Goal: Transaction & Acquisition: Purchase product/service

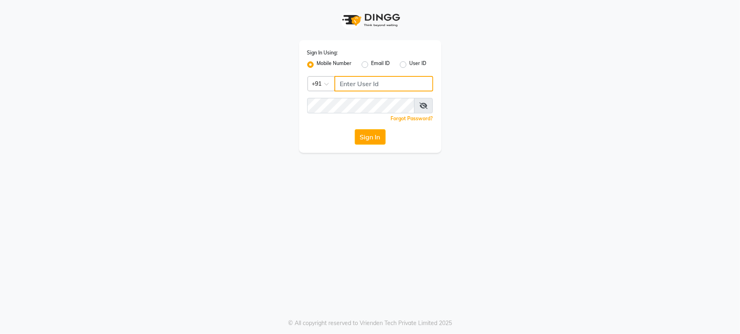
type input "6287595177"
drag, startPoint x: 0, startPoint y: 0, endPoint x: 371, endPoint y: 145, distance: 398.0
click at [371, 145] on button "Sign In" at bounding box center [370, 136] width 31 height 15
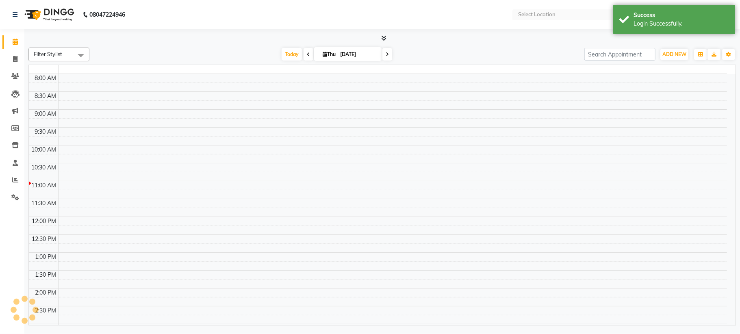
select select "en"
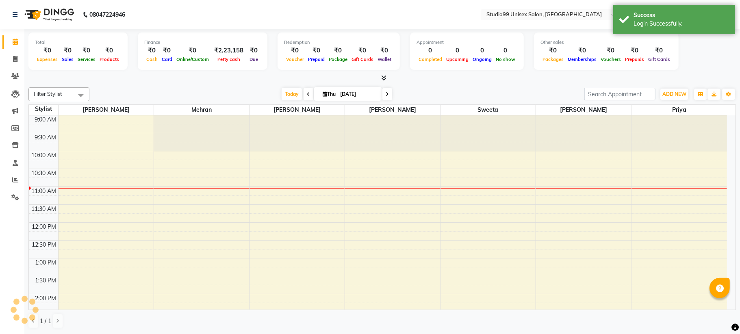
scroll to position [72, 0]
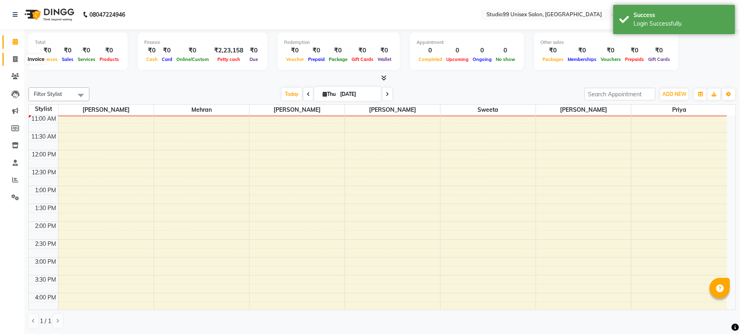
click at [16, 62] on icon at bounding box center [15, 59] width 4 height 6
select select "service"
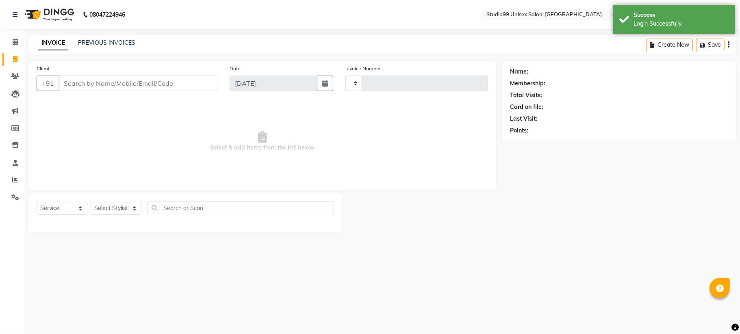
type input "1099"
select select "6061"
click at [106, 41] on link "PREVIOUS INVOICES" at bounding box center [106, 42] width 57 height 7
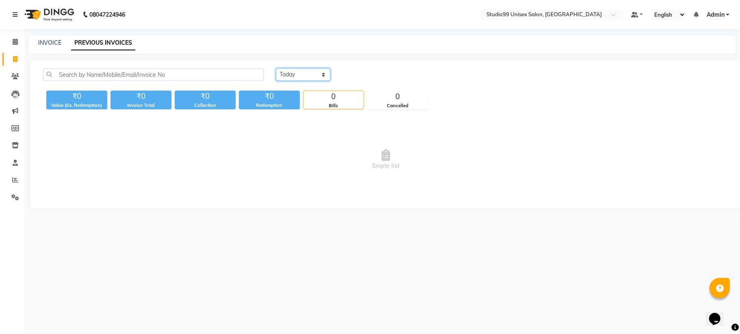
click at [290, 70] on select "[DATE] [DATE] Custom Range" at bounding box center [303, 74] width 54 height 13
select select "[DATE]"
click at [276, 68] on select "[DATE] [DATE] Custom Range" at bounding box center [303, 74] width 54 height 13
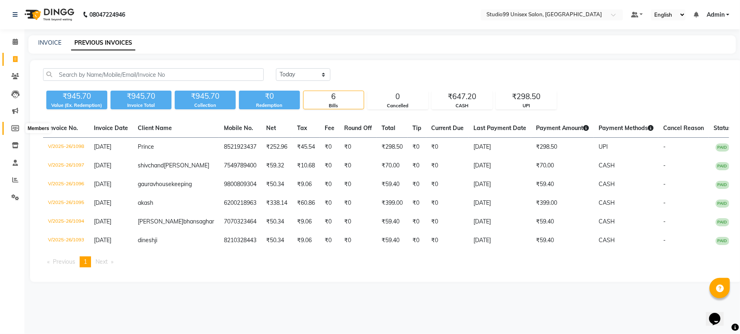
click at [11, 128] on icon at bounding box center [15, 128] width 8 height 6
select select
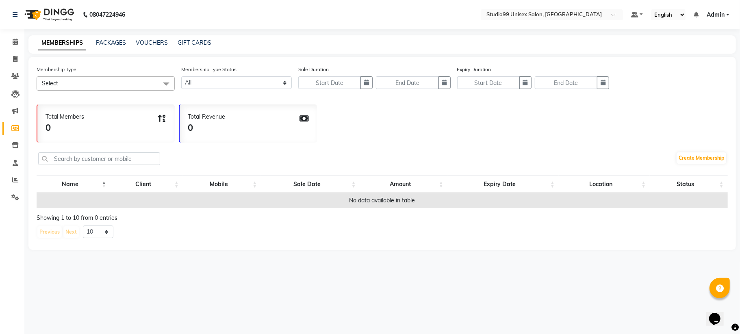
click at [164, 84] on span at bounding box center [166, 83] width 16 height 15
click at [114, 110] on li "No data available" at bounding box center [105, 106] width 137 height 18
click at [105, 41] on link "PACKAGES" at bounding box center [111, 42] width 30 height 7
select select
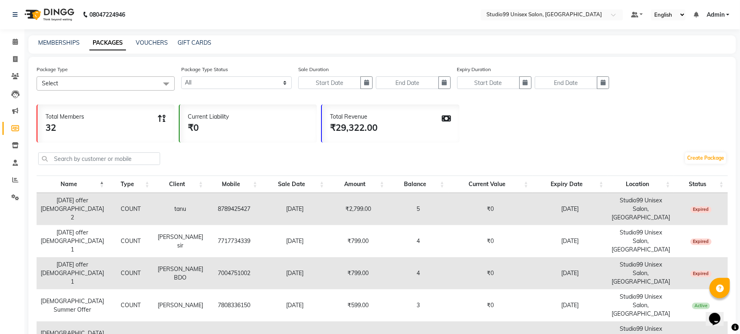
select select
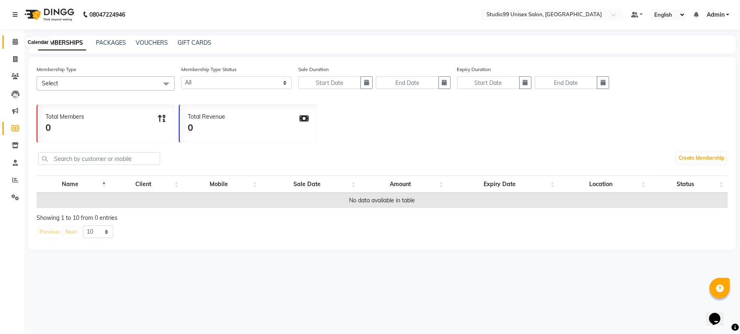
click at [13, 39] on icon at bounding box center [15, 42] width 5 height 6
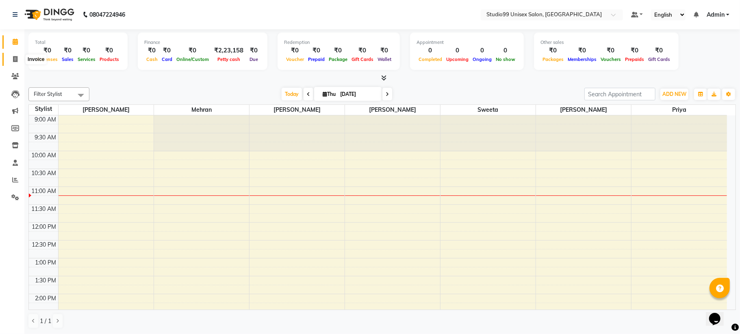
click at [15, 57] on icon at bounding box center [15, 59] width 4 height 6
select select "service"
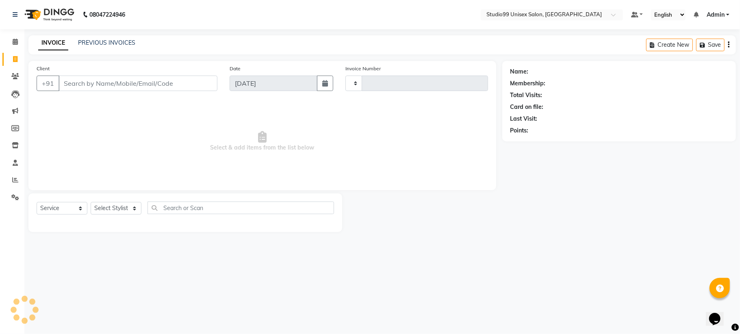
type input "1099"
select select "6061"
click at [67, 76] on input "Client" at bounding box center [137, 83] width 159 height 15
click at [71, 83] on input "Client" at bounding box center [137, 83] width 159 height 15
type input "9342627996"
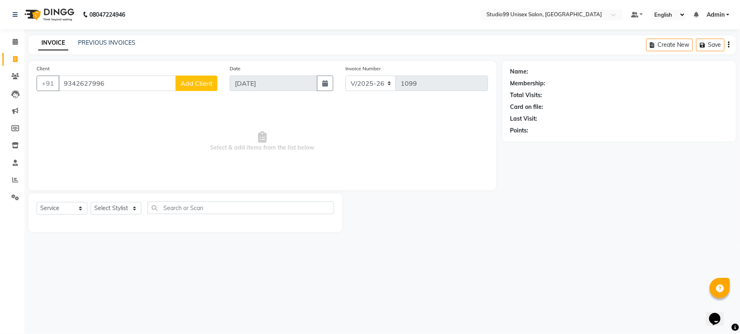
click at [194, 76] on button "Add Client" at bounding box center [196, 83] width 42 height 15
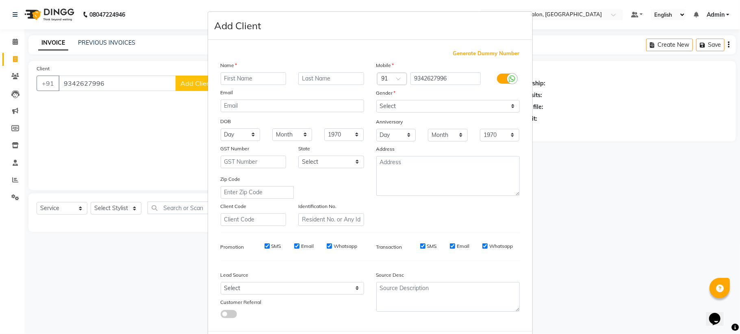
click at [232, 80] on input "text" at bounding box center [254, 78] width 66 height 13
type input "[PERSON_NAME]"
click at [309, 75] on input "text" at bounding box center [331, 78] width 66 height 13
type input "kumar"
click at [397, 97] on div "Gender" at bounding box center [448, 94] width 156 height 11
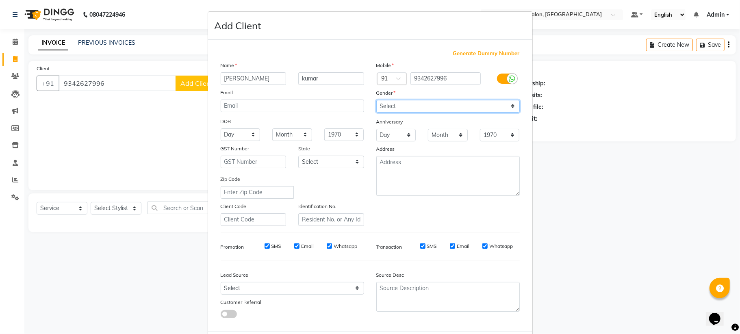
click at [398, 104] on select "Select [DEMOGRAPHIC_DATA] [DEMOGRAPHIC_DATA] Other Prefer Not To Say" at bounding box center [447, 106] width 143 height 13
select select "[DEMOGRAPHIC_DATA]"
click at [376, 100] on select "Select [DEMOGRAPHIC_DATA] [DEMOGRAPHIC_DATA] Other Prefer Not To Say" at bounding box center [447, 106] width 143 height 13
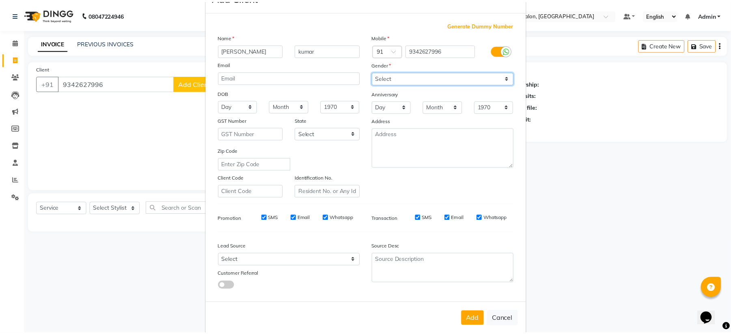
scroll to position [39, 0]
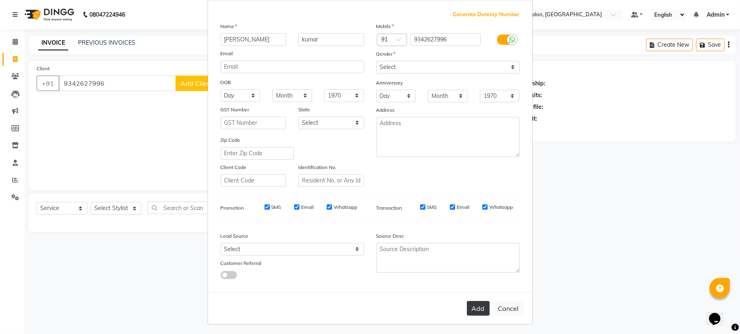
click at [473, 304] on button "Add" at bounding box center [478, 308] width 23 height 15
select select
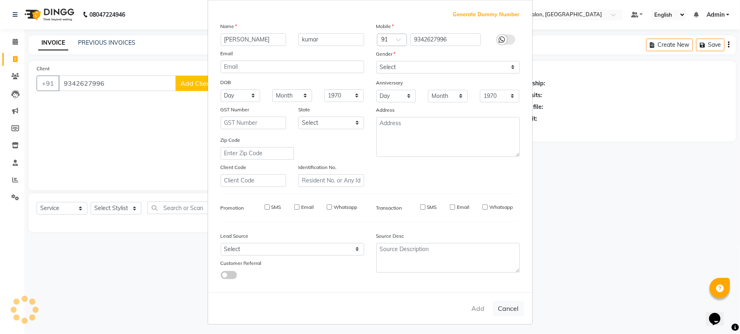
select select
checkbox input "false"
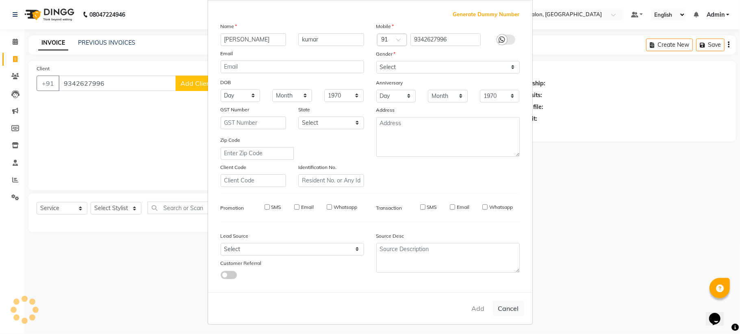
checkbox input "false"
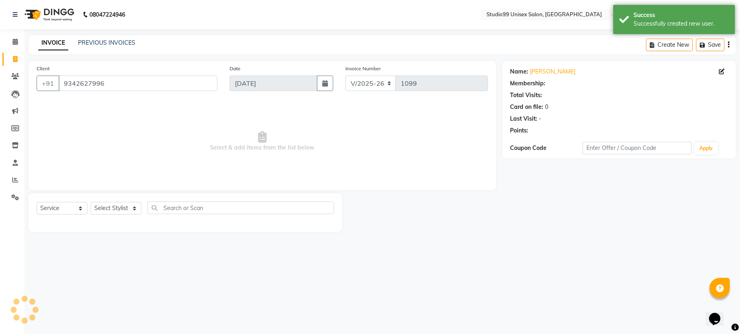
select select "1: Object"
click at [116, 210] on select "Select Stylist Admin [PERSON_NAME] [PERSON_NAME] [PERSON_NAME] [PERSON_NAME] [P…" at bounding box center [116, 208] width 51 height 13
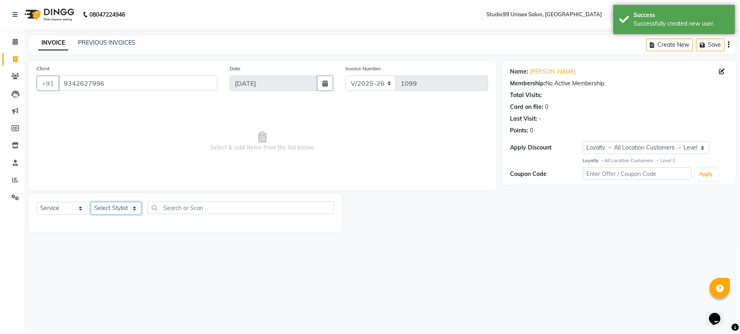
select select "45042"
click at [91, 202] on select "Select Stylist Admin [PERSON_NAME] [PERSON_NAME] [PERSON_NAME] [PERSON_NAME] [P…" at bounding box center [116, 208] width 51 height 13
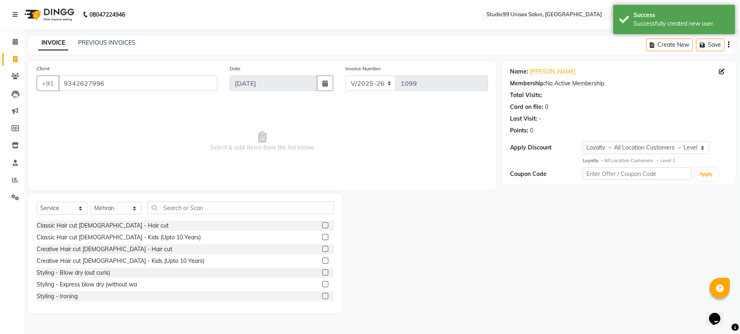
click at [312, 223] on div "Classic Hair cut [DEMOGRAPHIC_DATA] - Hair cut" at bounding box center [185, 226] width 297 height 10
click at [322, 224] on label at bounding box center [325, 225] width 6 height 6
click at [322, 224] on input "checkbox" at bounding box center [324, 225] width 5 height 5
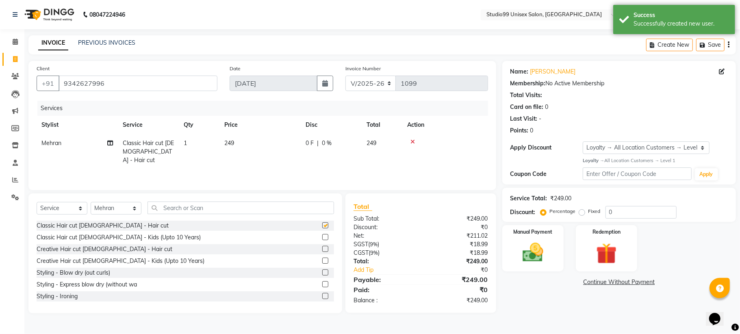
checkbox input "false"
click at [197, 207] on input "text" at bounding box center [240, 207] width 186 height 13
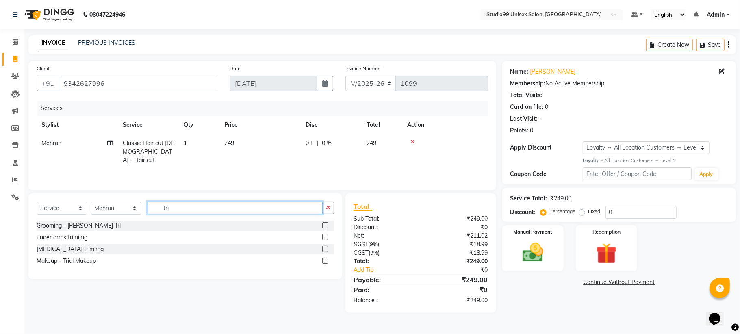
type input "tri"
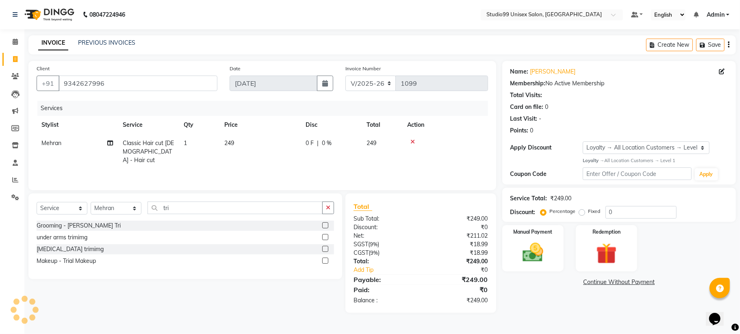
click at [324, 223] on label at bounding box center [325, 225] width 6 height 6
click at [324, 223] on input "checkbox" at bounding box center [324, 225] width 5 height 5
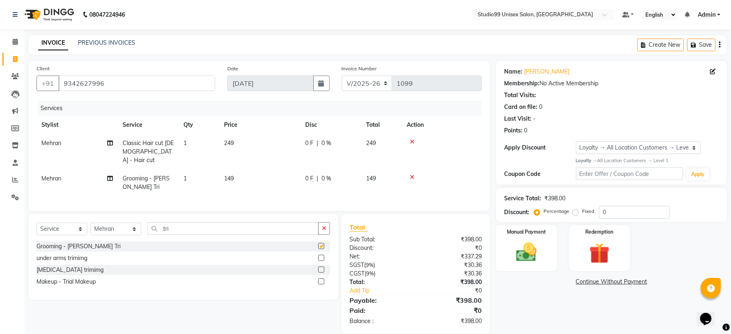
checkbox input "false"
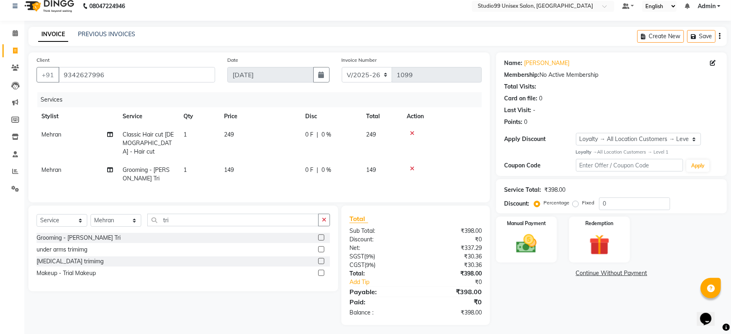
scroll to position [11, 0]
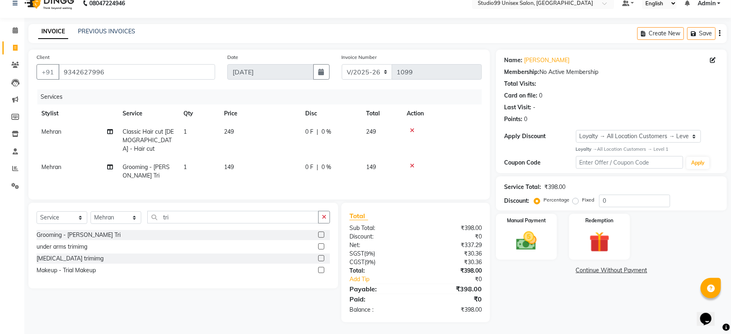
drag, startPoint x: 621, startPoint y: 189, endPoint x: 621, endPoint y: 194, distance: 4.5
click at [621, 194] on div "Service Total: ₹398.00 Discount: Percentage Fixed 0" at bounding box center [611, 194] width 215 height 28
click at [621, 196] on input "0" at bounding box center [634, 201] width 71 height 13
type input "015"
click at [524, 229] on img at bounding box center [526, 241] width 35 height 25
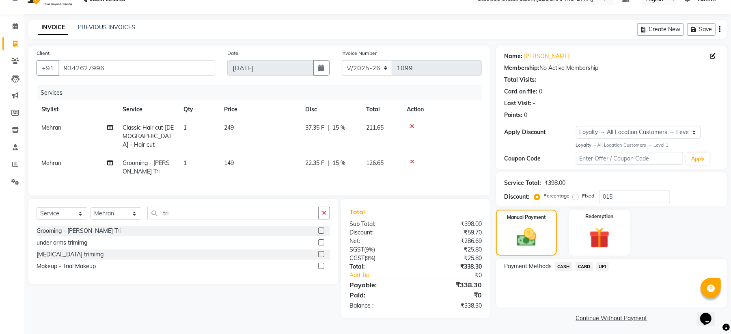
scroll to position [18, 0]
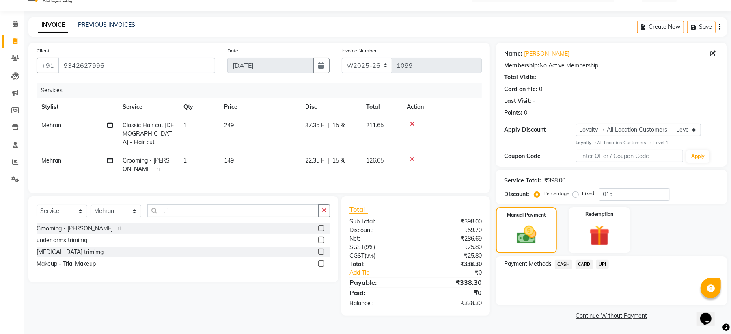
click at [602, 262] on span "UPI" at bounding box center [603, 264] width 13 height 9
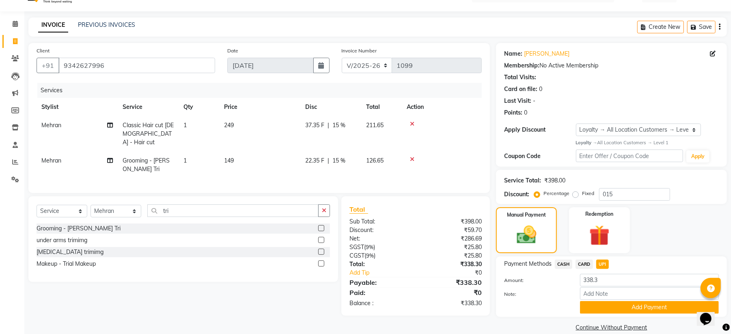
scroll to position [30, 0]
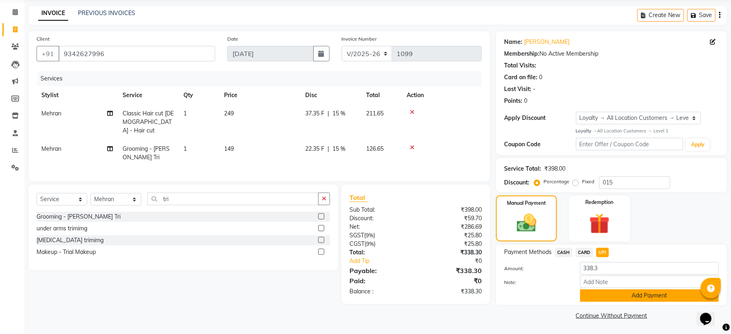
click at [608, 294] on button "Add Payment" at bounding box center [649, 295] width 139 height 13
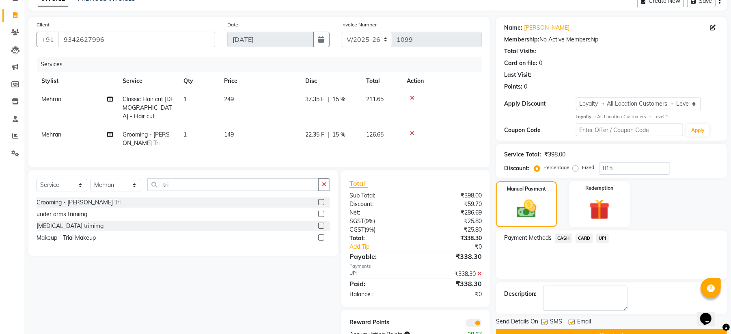
scroll to position [68, 0]
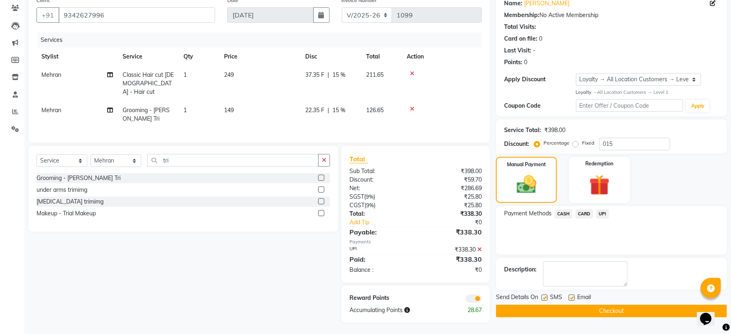
click at [604, 314] on button "Checkout" at bounding box center [611, 311] width 231 height 13
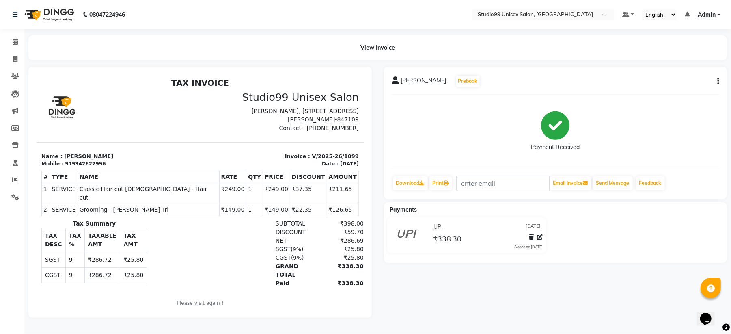
drag, startPoint x: 324, startPoint y: 86, endPoint x: 333, endPoint y: 95, distance: 12.6
click at [333, 95] on div "TAX INVOICE Studio99 Unisex Salon [PERSON_NAME][STREET_ADDRESS][PERSON_NAME]-84…" at bounding box center [199, 198] width 327 height 240
click at [240, 276] on div "SUBTOTAL ₹398.00 DISCOUNT ₹59.70 NET ₹286.69 SGST ( 9% CGST (" at bounding box center [253, 254] width 212 height 70
click at [13, 57] on icon at bounding box center [15, 59] width 4 height 6
select select "service"
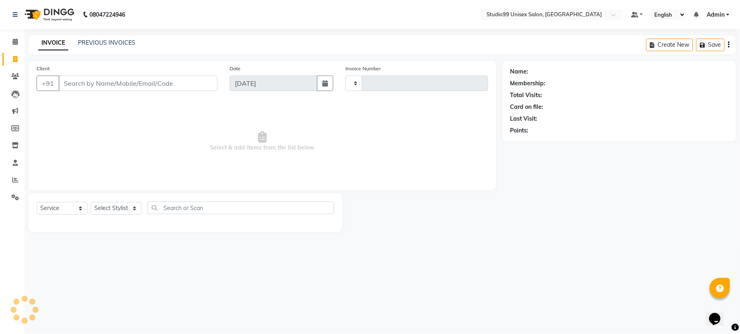
type input "1100"
select select "6061"
click at [90, 41] on link "PREVIOUS INVOICES" at bounding box center [106, 42] width 57 height 7
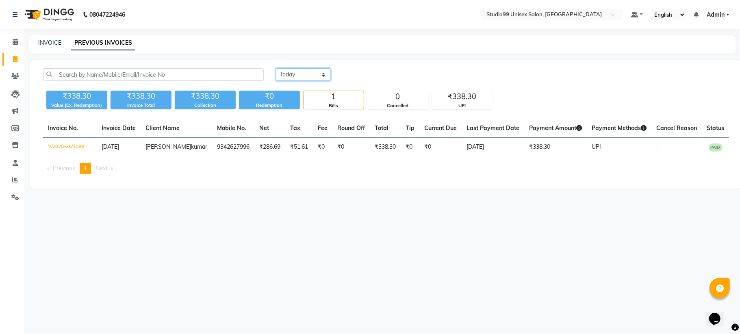
click at [285, 75] on select "[DATE] [DATE] Custom Range" at bounding box center [303, 74] width 54 height 13
select select "range"
click at [276, 68] on select "[DATE] [DATE] Custom Range" at bounding box center [303, 74] width 54 height 13
click at [377, 74] on input "[DATE]" at bounding box center [369, 74] width 57 height 11
select select "9"
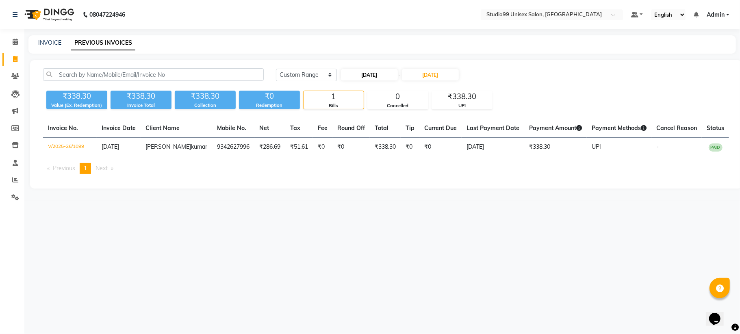
select select "2025"
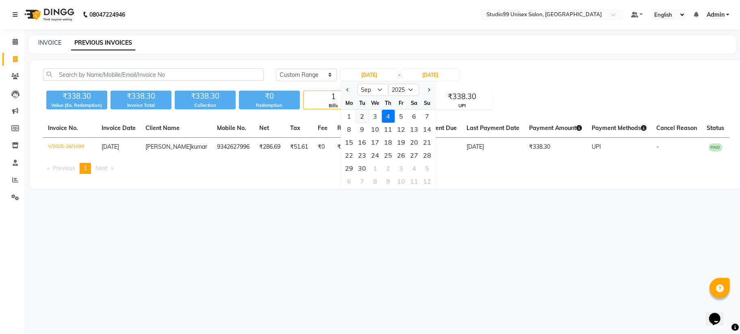
click at [359, 117] on div "2" at bounding box center [361, 116] width 13 height 13
type input "[DATE]"
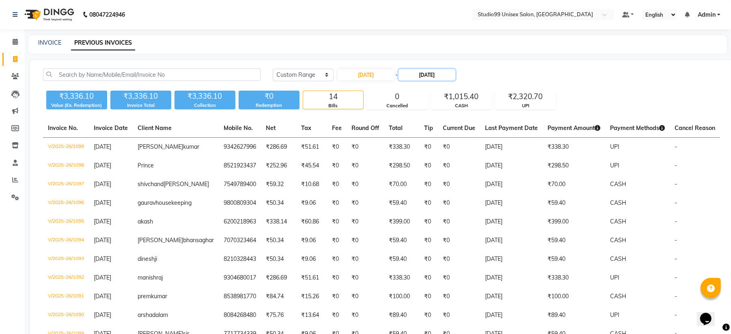
click at [416, 76] on input "[DATE]" at bounding box center [427, 74] width 57 height 11
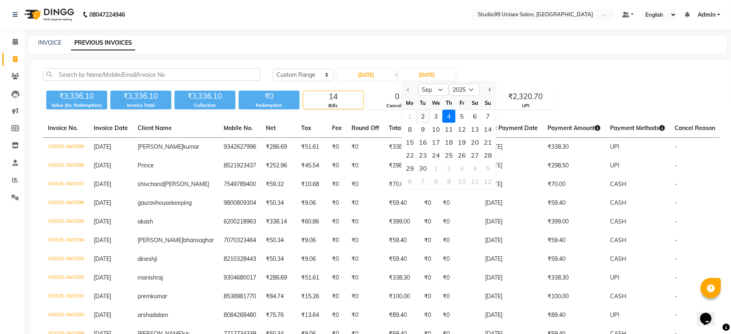
click at [423, 119] on div "2" at bounding box center [423, 116] width 13 height 13
type input "[DATE]"
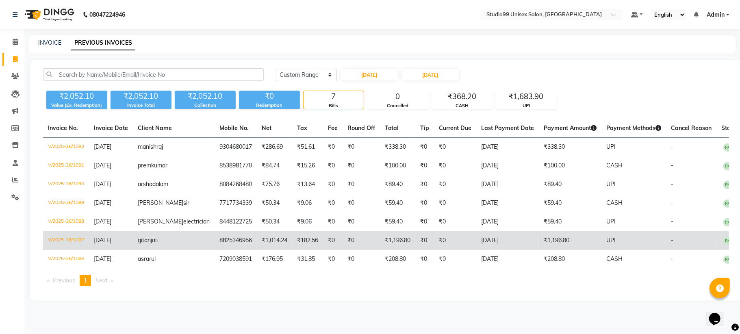
click at [55, 250] on td "V/2025-26/1087" at bounding box center [66, 240] width 46 height 19
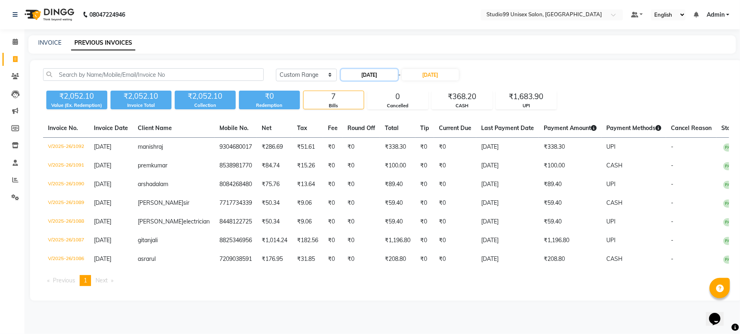
click at [383, 77] on input "[DATE]" at bounding box center [369, 74] width 57 height 11
select select "9"
select select "2025"
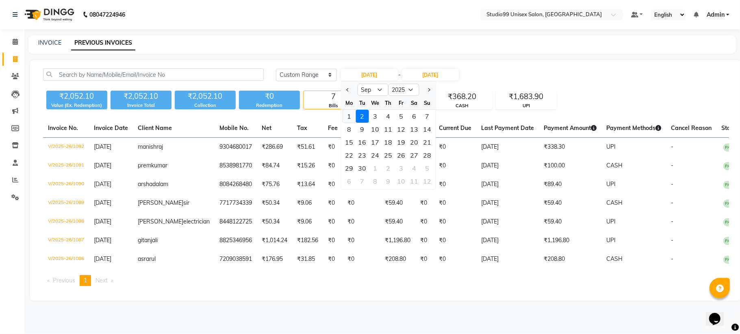
click at [348, 115] on div "1" at bounding box center [348, 116] width 13 height 13
type input "[DATE]"
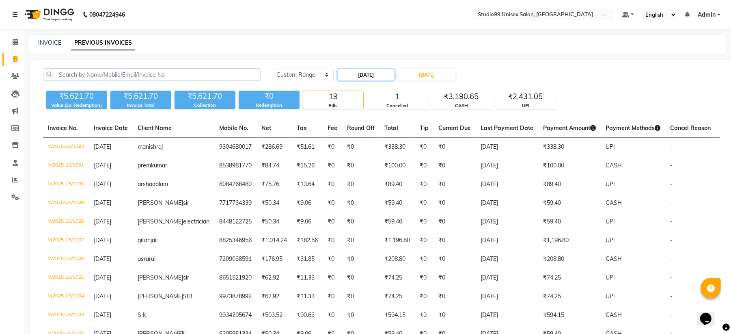
click at [351, 70] on input "[DATE]" at bounding box center [366, 74] width 57 height 11
select select "9"
select select "2025"
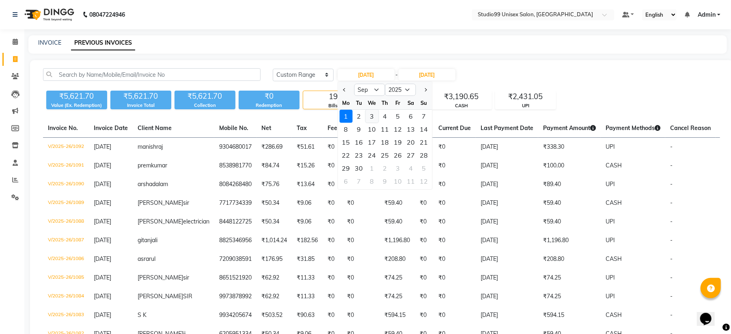
click at [374, 117] on div "3" at bounding box center [372, 116] width 13 height 13
type input "[DATE]"
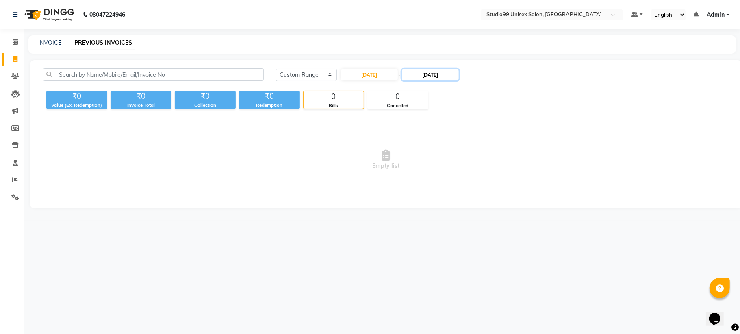
click at [428, 75] on input "[DATE]" at bounding box center [430, 74] width 57 height 11
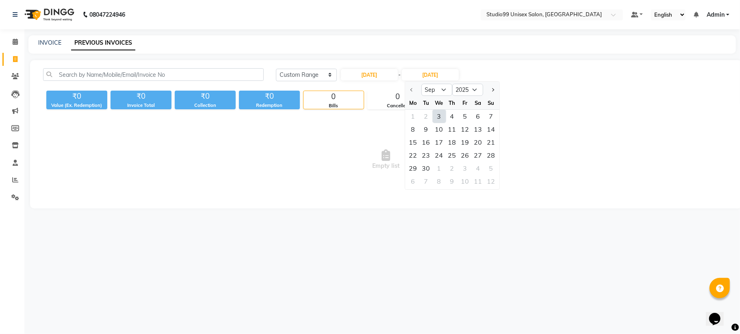
click at [435, 116] on div "3" at bounding box center [439, 116] width 13 height 13
type input "[DATE]"
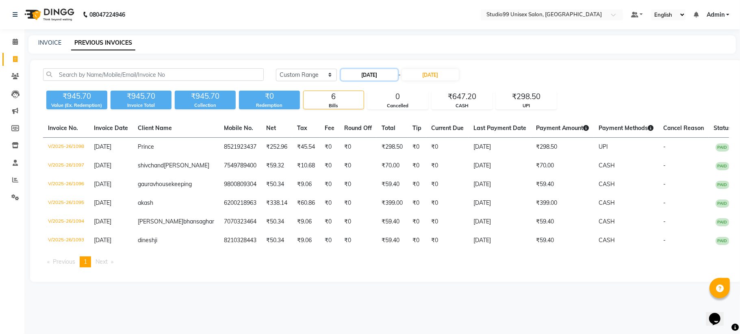
click at [381, 75] on input "[DATE]" at bounding box center [369, 74] width 57 height 11
select select "9"
select select "2025"
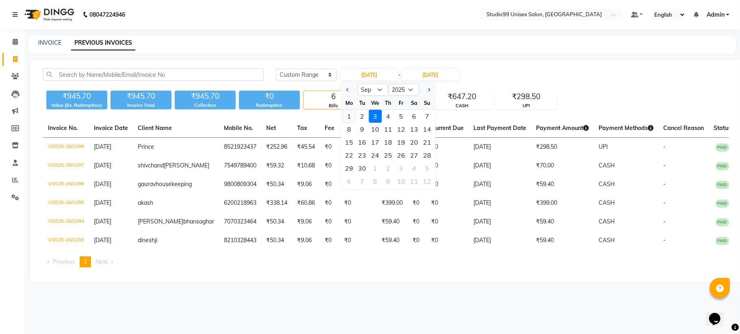
click at [347, 113] on div "1" at bounding box center [348, 116] width 13 height 13
type input "[DATE]"
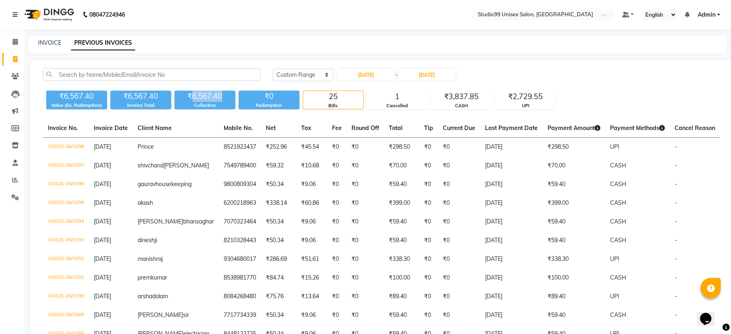
drag, startPoint x: 193, startPoint y: 95, endPoint x: 233, endPoint y: 96, distance: 40.2
click at [233, 96] on div "₹6,567.40" at bounding box center [205, 96] width 61 height 11
copy div "6,567.40"
click at [49, 44] on link "INVOICE" at bounding box center [49, 42] width 23 height 7
select select "service"
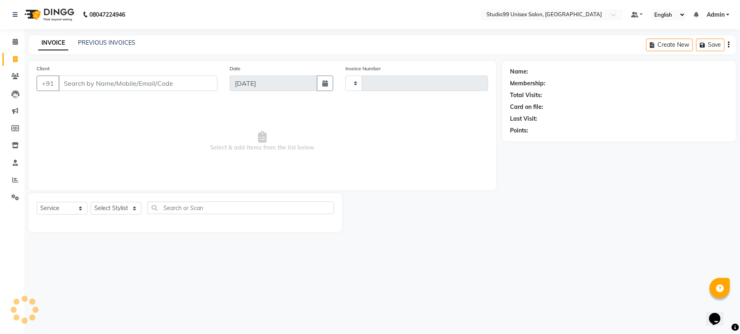
type input "1100"
select select "6061"
click at [113, 76] on input "Client" at bounding box center [137, 83] width 159 height 15
click at [111, 84] on input "Client" at bounding box center [137, 83] width 159 height 15
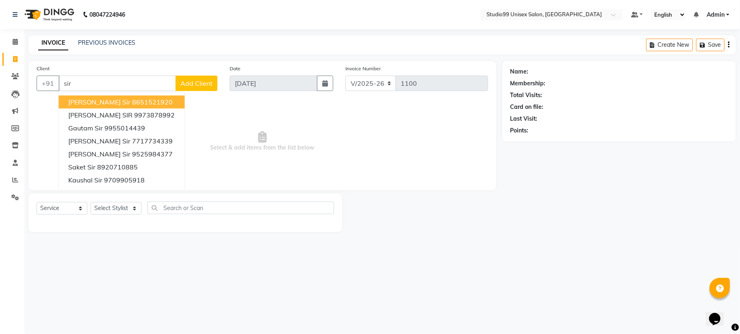
click at [98, 80] on input "sir" at bounding box center [116, 83] width 117 height 15
type input "s"
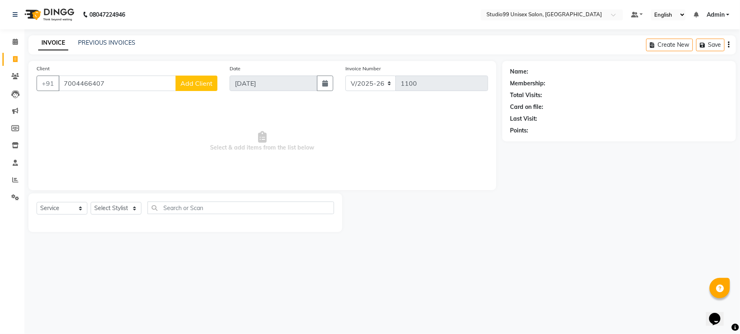
type input "7004466407"
click at [190, 84] on span "Add Client" at bounding box center [196, 83] width 32 height 8
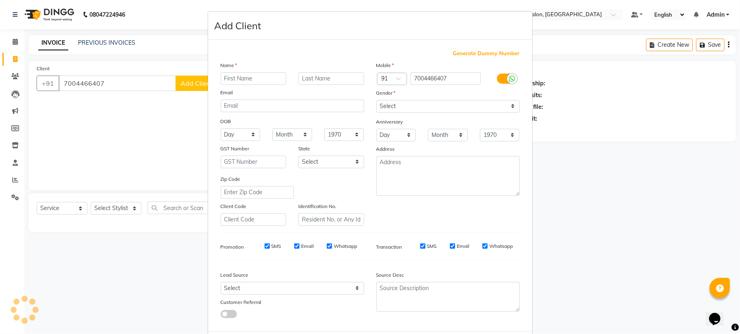
click at [117, 76] on ngb-modal-window "Add Client Generate Dummy Number Name Email DOB Day 01 02 03 04 05 06 07 08 09 …" at bounding box center [370, 167] width 740 height 334
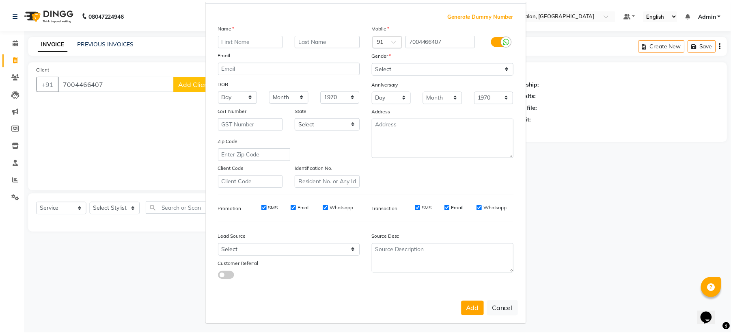
scroll to position [39, 0]
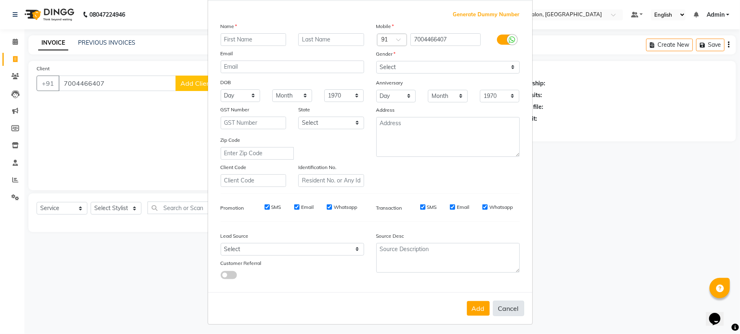
click at [498, 301] on button "Cancel" at bounding box center [508, 308] width 31 height 15
select select
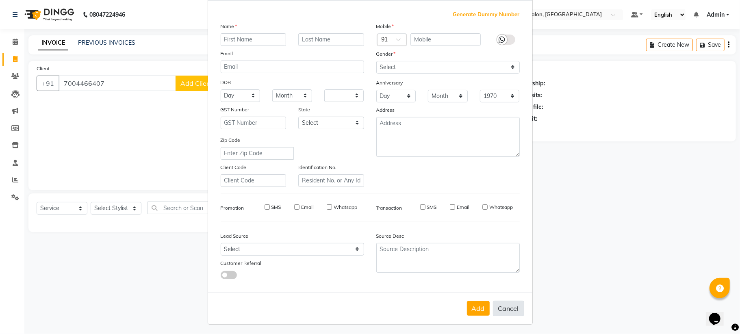
select select
checkbox input "false"
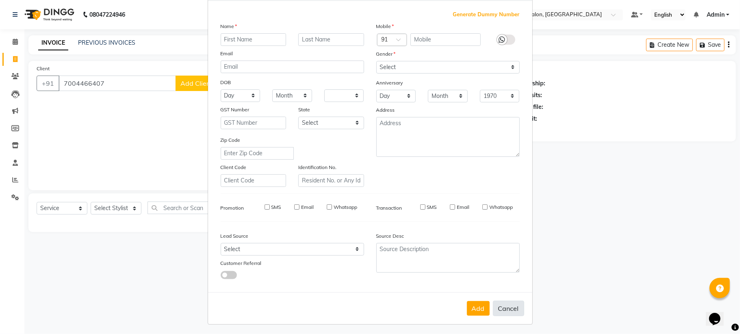
checkbox input "false"
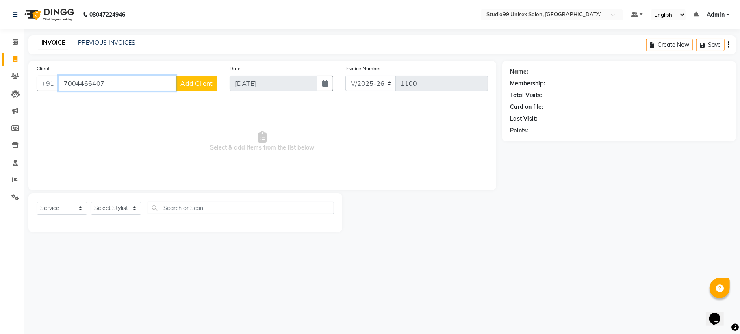
click at [138, 85] on input "7004466407" at bounding box center [116, 83] width 117 height 15
type input "7"
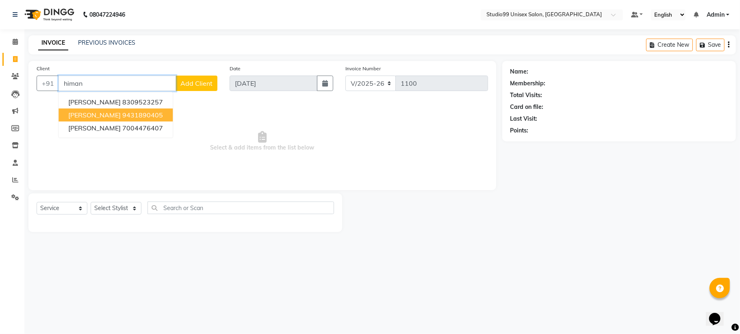
click at [115, 115] on span "[PERSON_NAME]" at bounding box center [94, 115] width 52 height 8
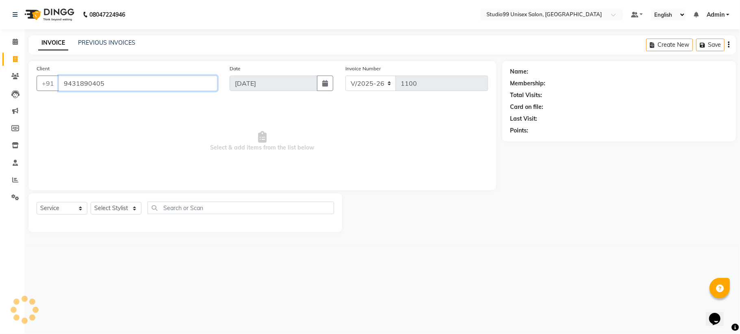
type input "9431890405"
select select "1: Object"
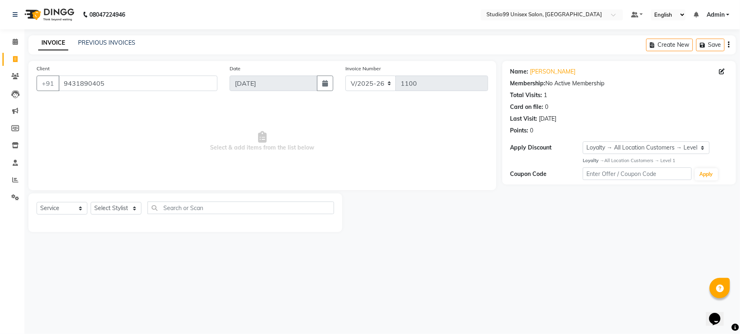
click at [109, 200] on div "Select Service Product Membership Package Voucher Prepaid Gift Card Select Styl…" at bounding box center [185, 212] width 314 height 39
click at [110, 205] on select "Select Stylist Admin [PERSON_NAME] [PERSON_NAME] [PERSON_NAME] [PERSON_NAME] [P…" at bounding box center [116, 208] width 51 height 13
select select "45039"
click at [91, 202] on select "Select Stylist Admin [PERSON_NAME] [PERSON_NAME] [PERSON_NAME] [PERSON_NAME] [P…" at bounding box center [116, 208] width 51 height 13
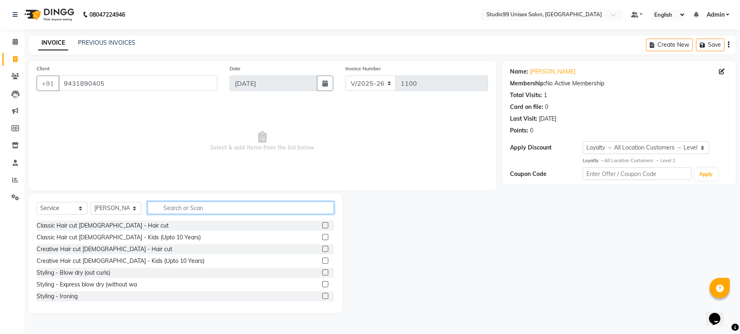
click at [173, 207] on input "text" at bounding box center [240, 207] width 186 height 13
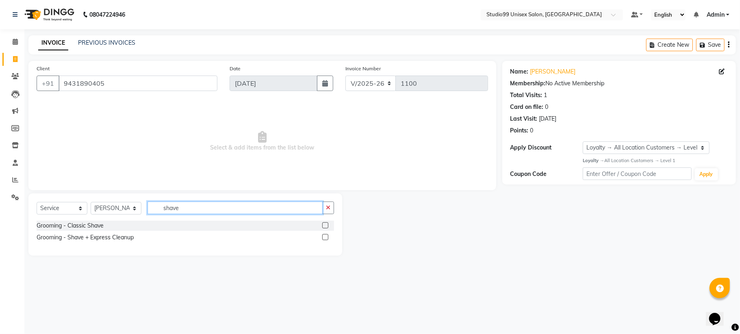
type input "shave"
click at [325, 226] on label at bounding box center [325, 225] width 6 height 6
click at [325, 226] on input "checkbox" at bounding box center [324, 225] width 5 height 5
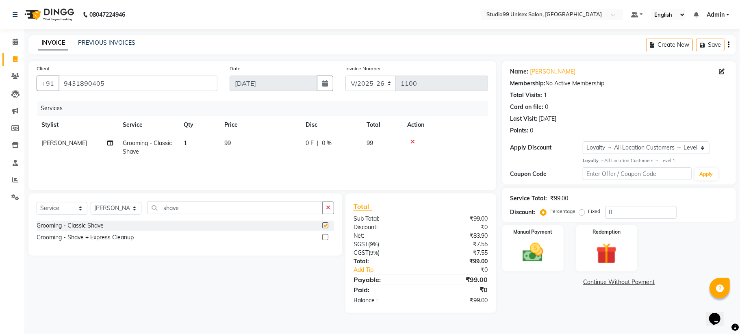
checkbox input "false"
drag, startPoint x: 182, startPoint y: 212, endPoint x: 197, endPoint y: 210, distance: 14.7
click at [184, 212] on input "shave" at bounding box center [234, 207] width 175 height 13
click at [328, 207] on icon "button" at bounding box center [328, 208] width 4 height 6
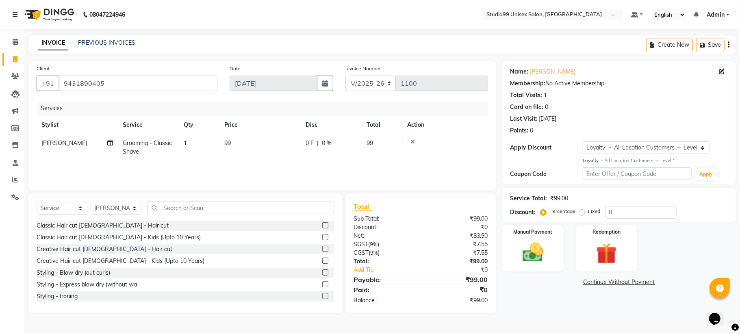
click at [322, 224] on label at bounding box center [325, 225] width 6 height 6
click at [322, 224] on input "checkbox" at bounding box center [324, 225] width 5 height 5
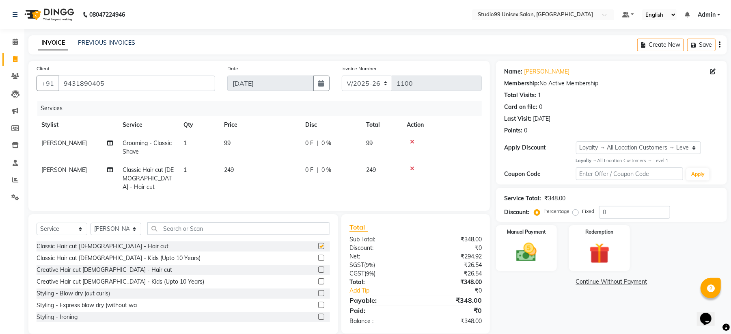
checkbox input "false"
click at [622, 208] on input "0" at bounding box center [634, 212] width 71 height 13
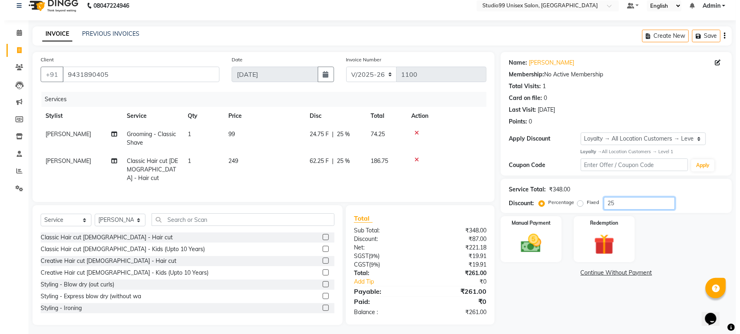
scroll to position [11, 0]
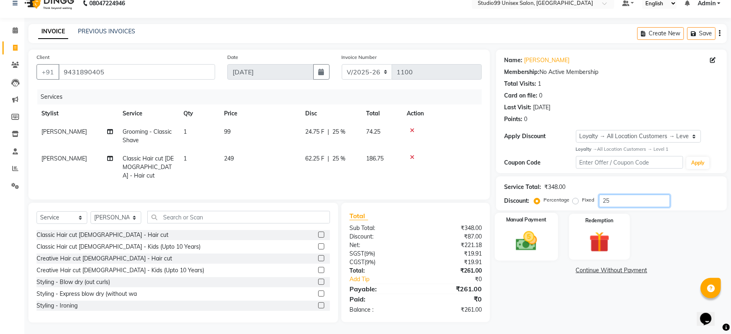
type input "2"
type input "15"
click at [522, 236] on img at bounding box center [526, 241] width 35 height 25
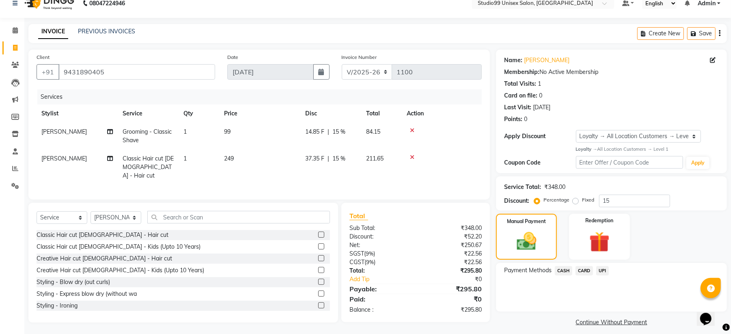
click at [604, 270] on span "UPI" at bounding box center [603, 270] width 13 height 9
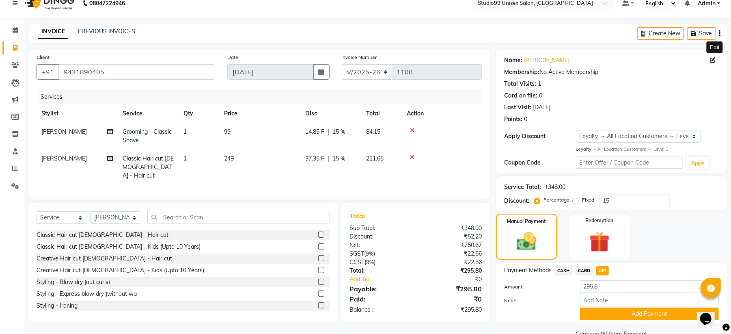
click at [714, 62] on icon at bounding box center [713, 60] width 6 height 6
select select "[DEMOGRAPHIC_DATA]"
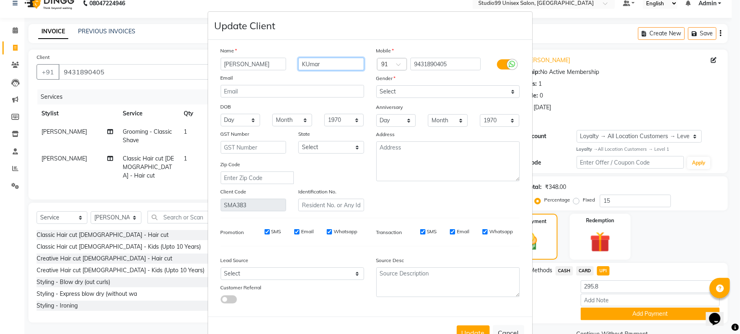
click at [324, 64] on input "KUmar" at bounding box center [331, 64] width 66 height 13
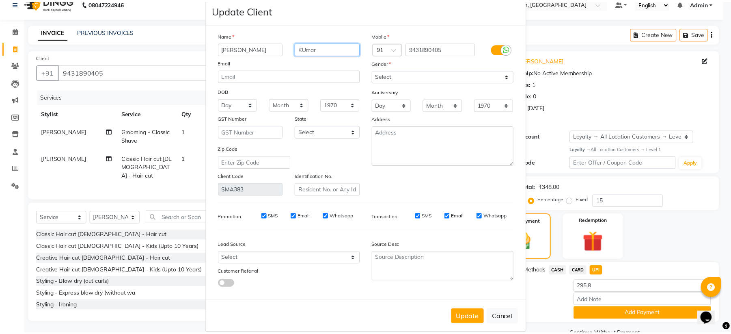
scroll to position [24, 0]
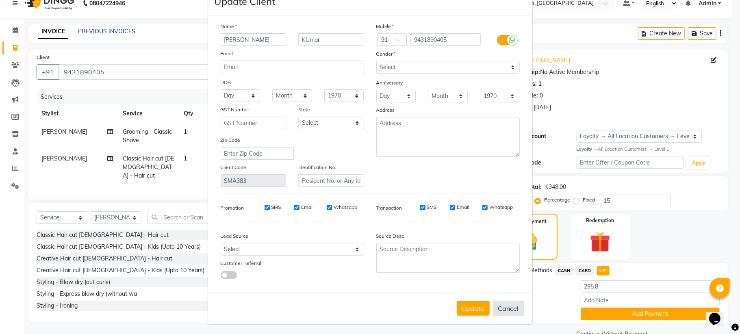
click at [508, 307] on button "Cancel" at bounding box center [508, 308] width 31 height 15
select select
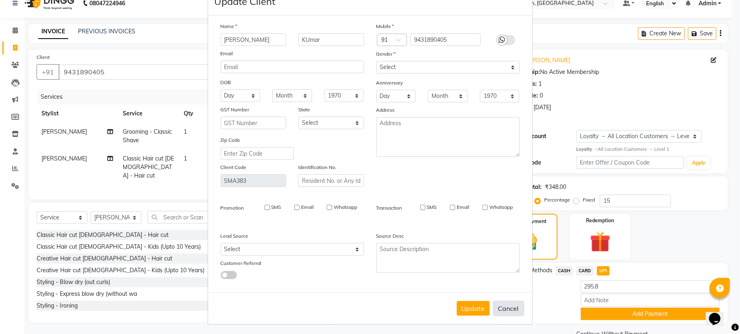
select select
checkbox input "false"
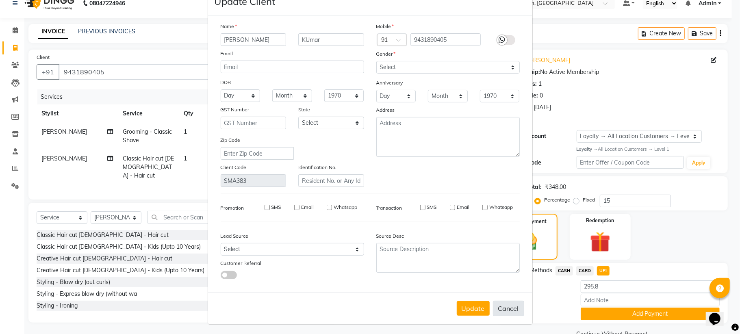
checkbox input "false"
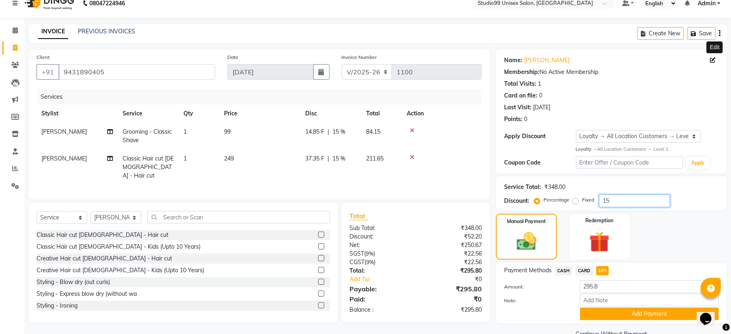
click at [623, 203] on input "15" at bounding box center [634, 201] width 71 height 13
type input "1"
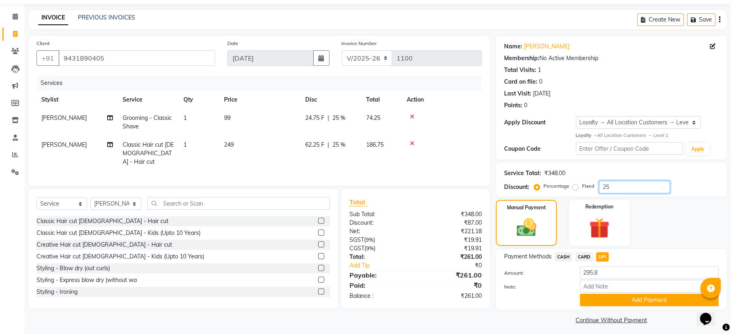
scroll to position [30, 0]
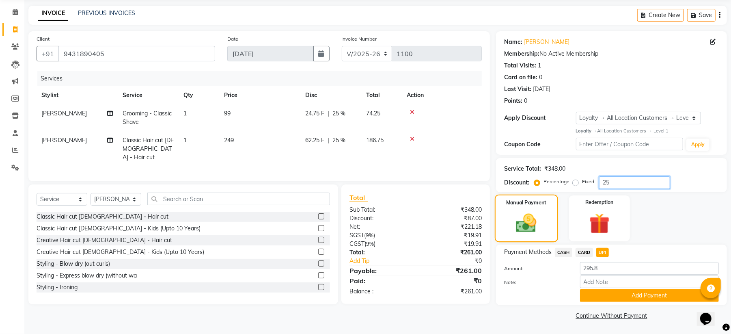
type input "25"
click at [538, 221] on img at bounding box center [526, 223] width 33 height 24
click at [569, 251] on span "CASH" at bounding box center [563, 252] width 17 height 9
type input "261"
click at [565, 250] on span "CASH" at bounding box center [563, 252] width 17 height 9
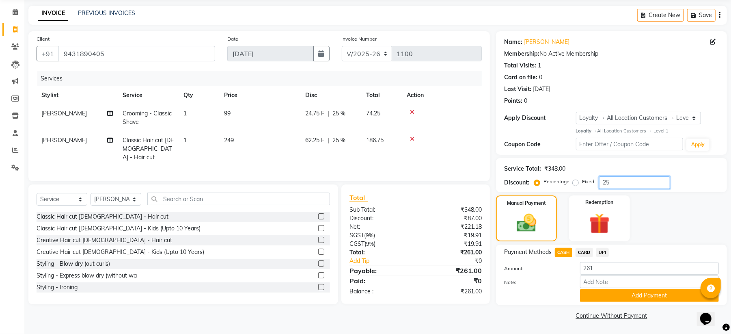
click at [643, 184] on input "25" at bounding box center [634, 182] width 71 height 13
click at [628, 297] on button "Add Payment" at bounding box center [649, 295] width 139 height 13
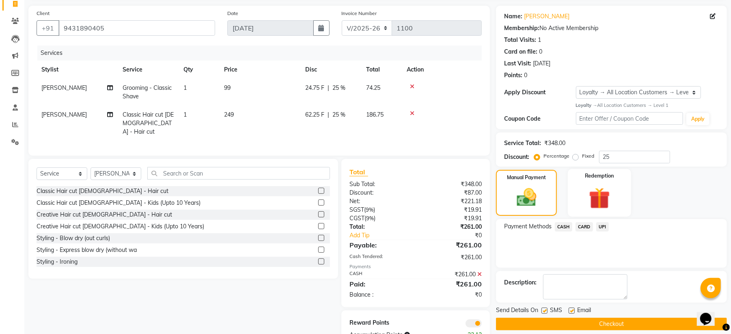
scroll to position [80, 0]
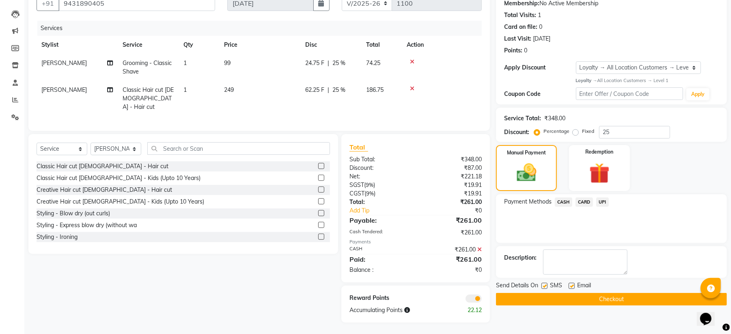
click at [603, 202] on span "UPI" at bounding box center [603, 201] width 13 height 9
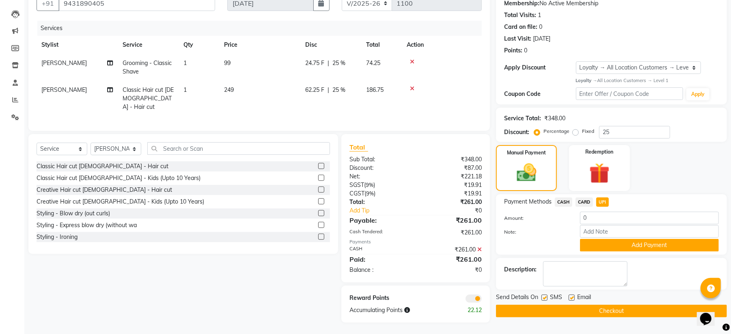
click at [481, 247] on icon at bounding box center [480, 250] width 4 height 6
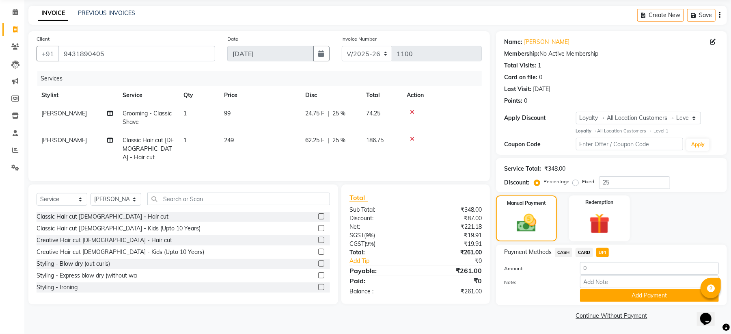
scroll to position [30, 0]
click at [604, 251] on span "UPI" at bounding box center [603, 252] width 13 height 9
type input "261"
click at [629, 295] on button "Add Payment" at bounding box center [649, 295] width 139 height 13
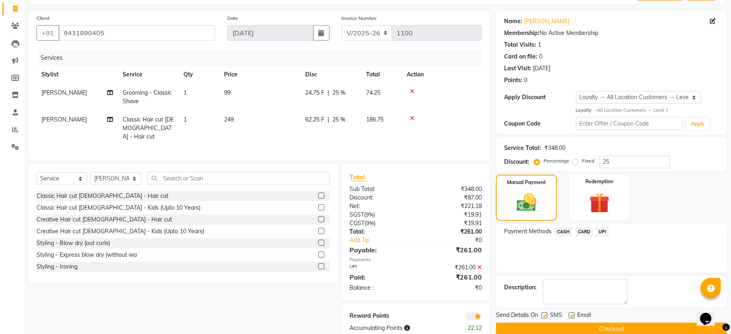
scroll to position [68, 0]
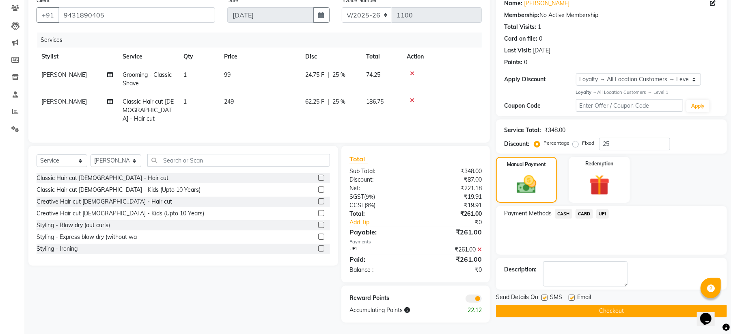
click at [586, 309] on button "Checkout" at bounding box center [611, 311] width 231 height 13
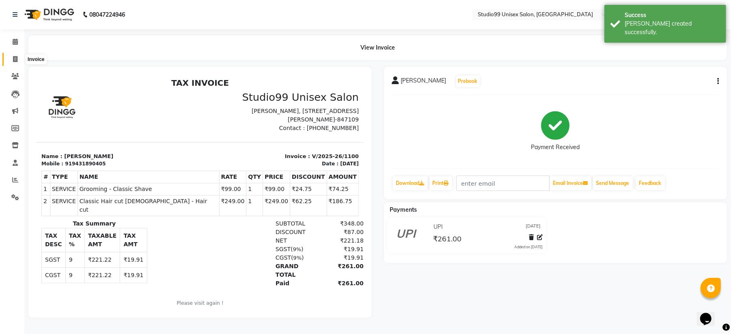
click at [12, 56] on span at bounding box center [15, 59] width 14 height 9
select select "service"
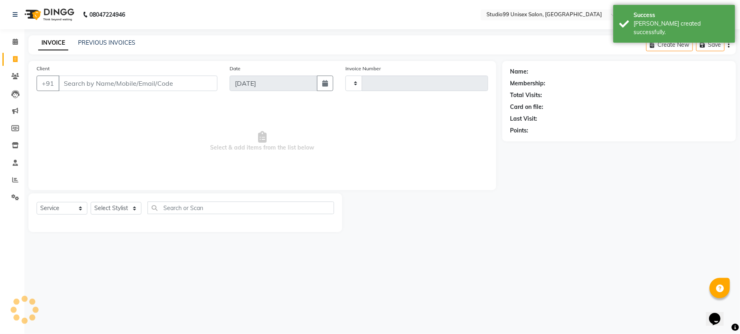
type input "1101"
select select "6061"
click at [109, 40] on link "PREVIOUS INVOICES" at bounding box center [106, 42] width 57 height 7
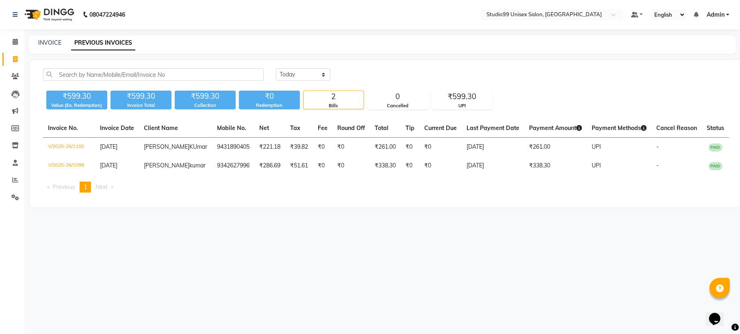
click at [52, 37] on div "INVOICE PREVIOUS INVOICES" at bounding box center [381, 44] width 707 height 18
click at [54, 42] on link "INVOICE" at bounding box center [49, 42] width 23 height 7
select select "service"
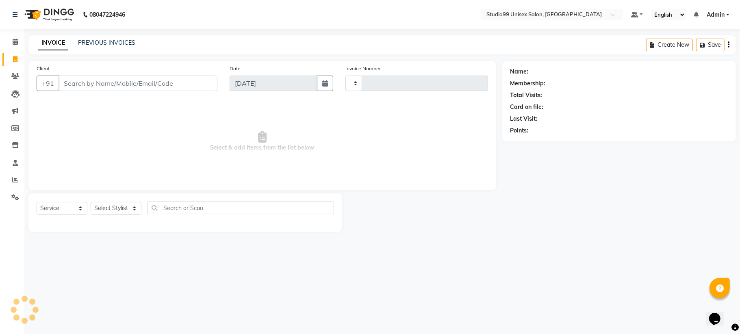
type input "1101"
select select "6061"
click at [120, 43] on link "PREVIOUS INVOICES" at bounding box center [106, 42] width 57 height 7
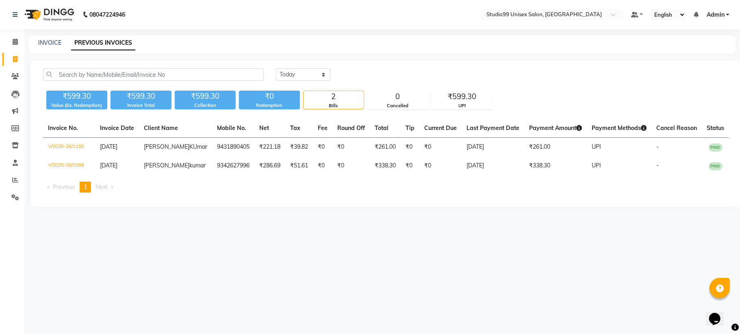
click at [678, 319] on div "08047224946 Select Location × Studio99 Unisex Salon, [PERSON_NAME] Default Pane…" at bounding box center [370, 167] width 740 height 334
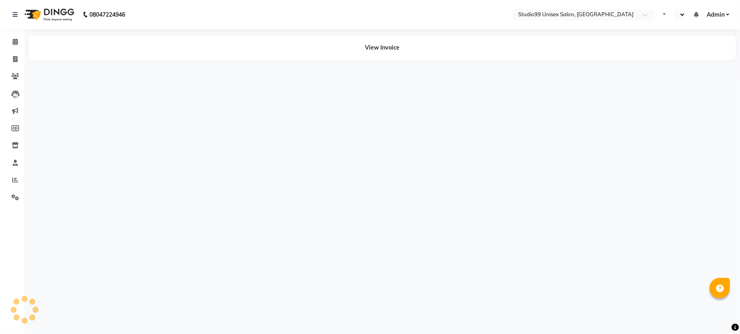
select select "en"
